Goal: Information Seeking & Learning: Learn about a topic

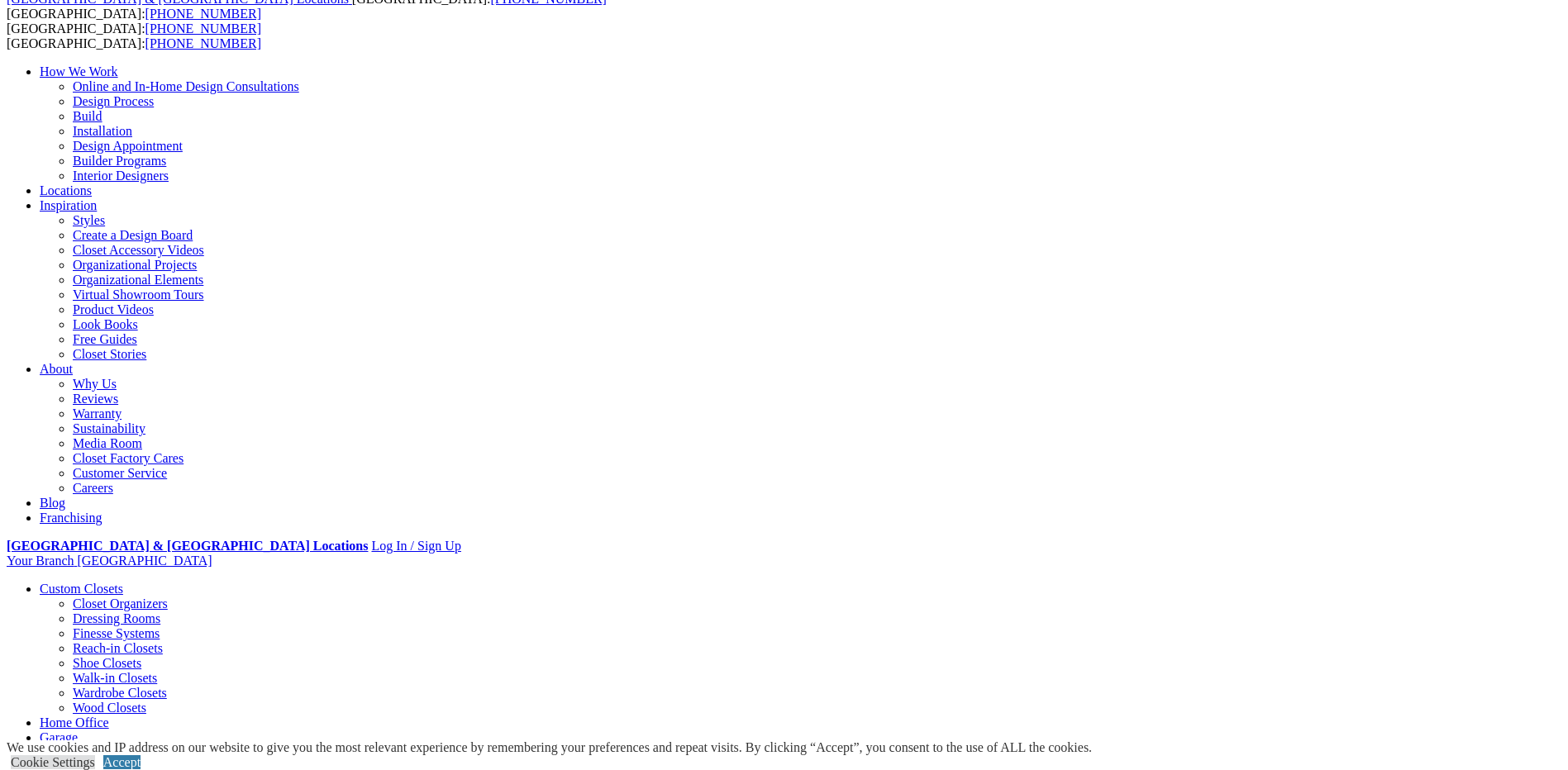
scroll to position [83, 0]
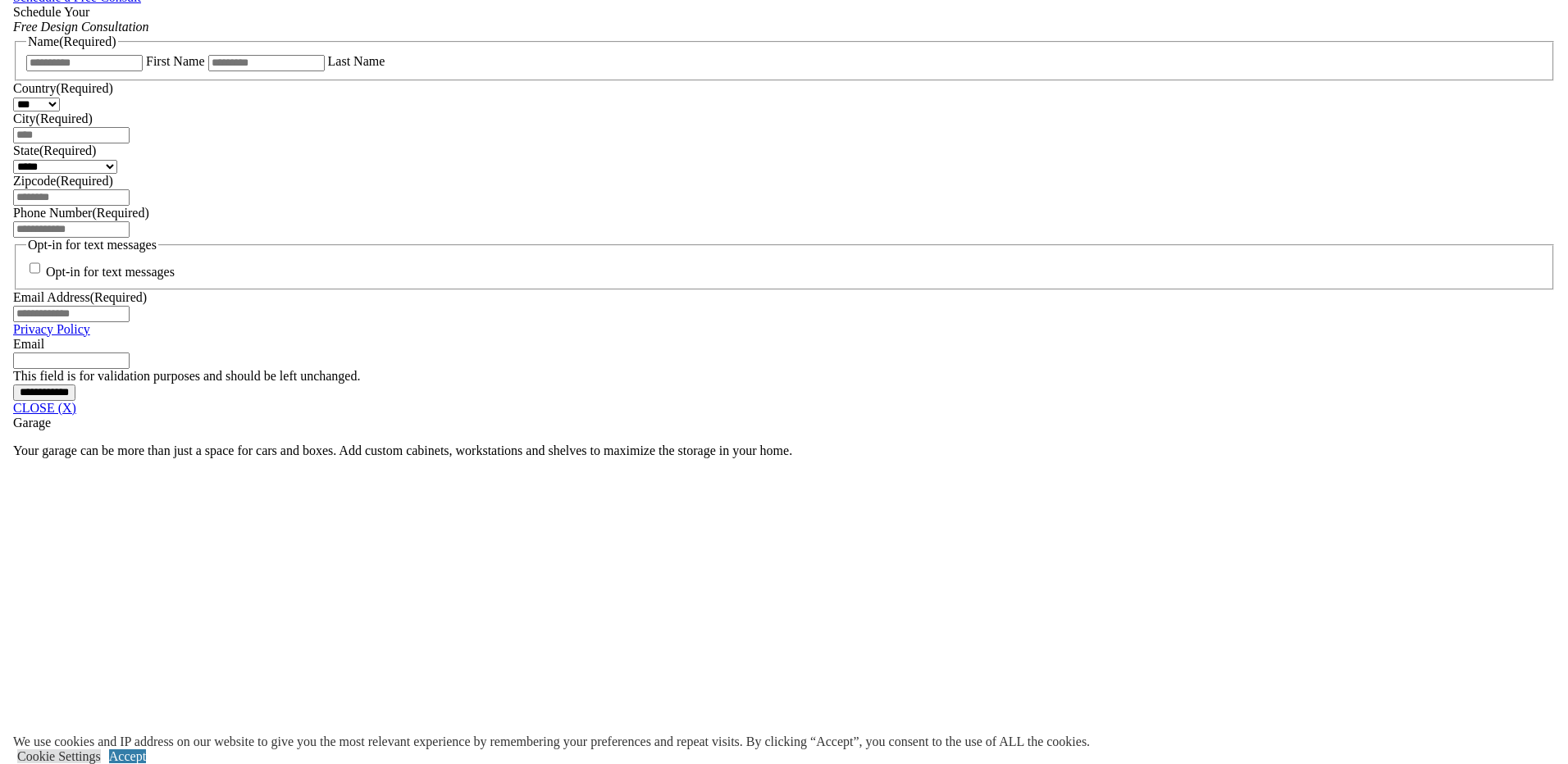
scroll to position [1166, 0]
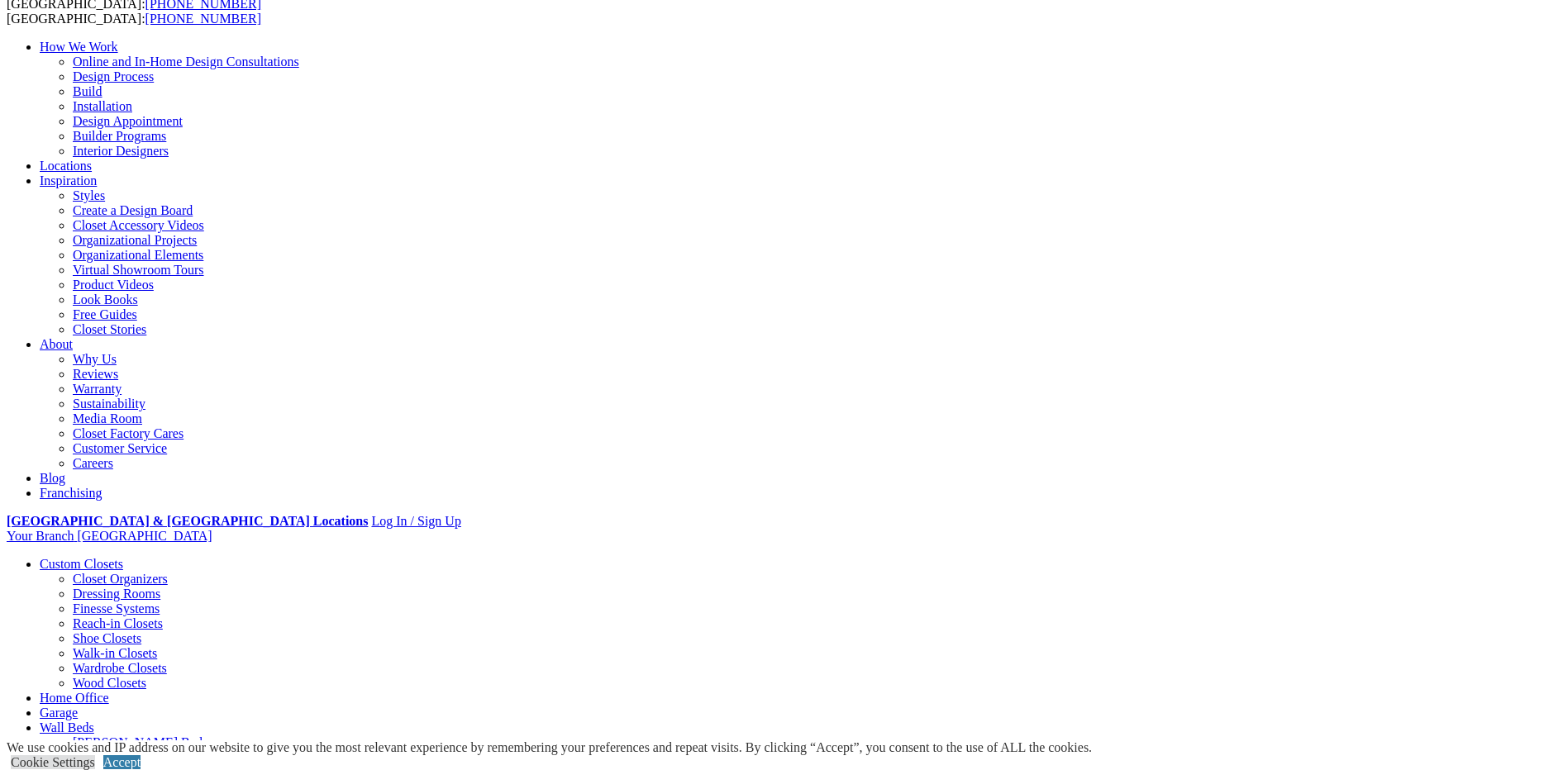
scroll to position [0, 0]
